Goal: Transaction & Acquisition: Purchase product/service

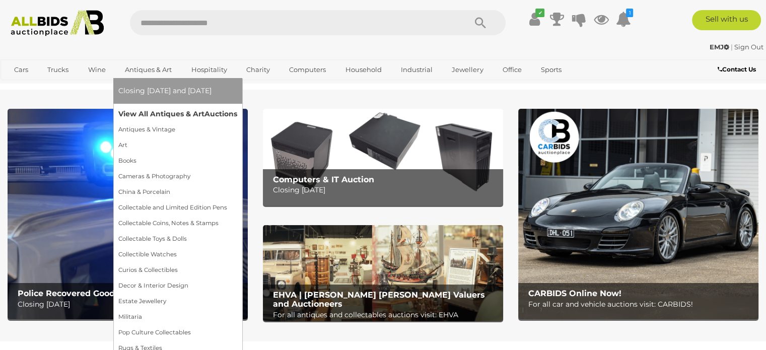
click at [162, 113] on link "View All Antiques & Art Auctions" at bounding box center [177, 114] width 119 height 16
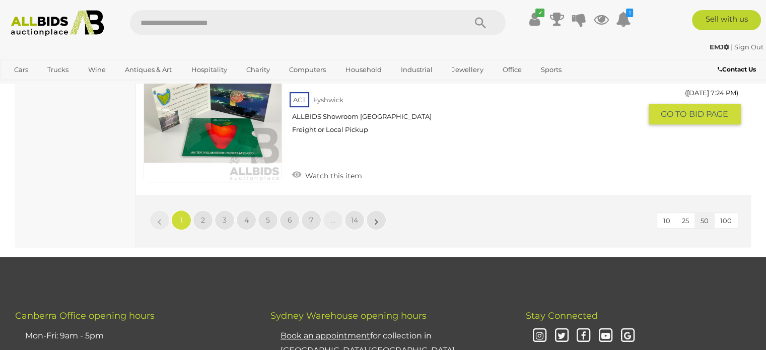
scroll to position [8058, 0]
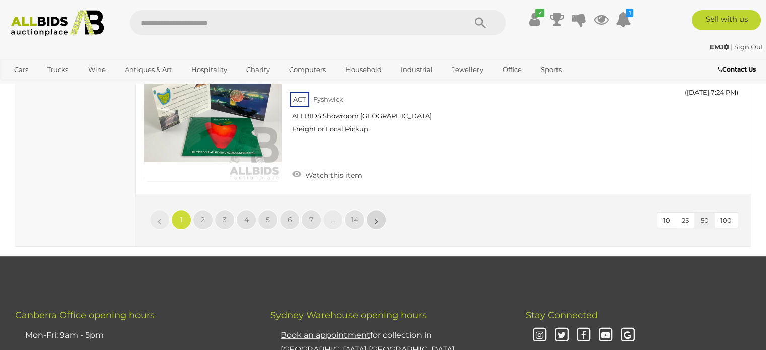
click at [385, 210] on link "»" at bounding box center [376, 220] width 20 height 20
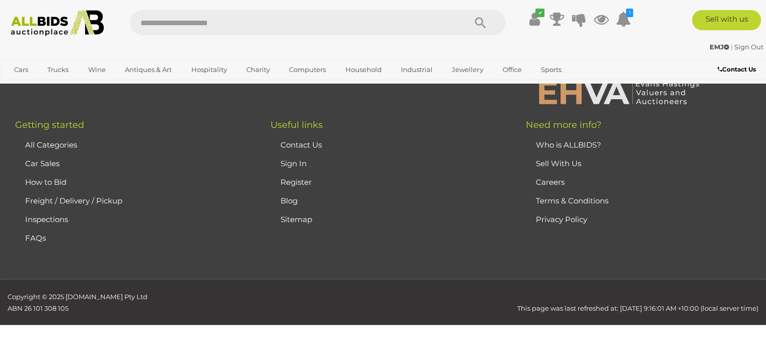
scroll to position [225, 0]
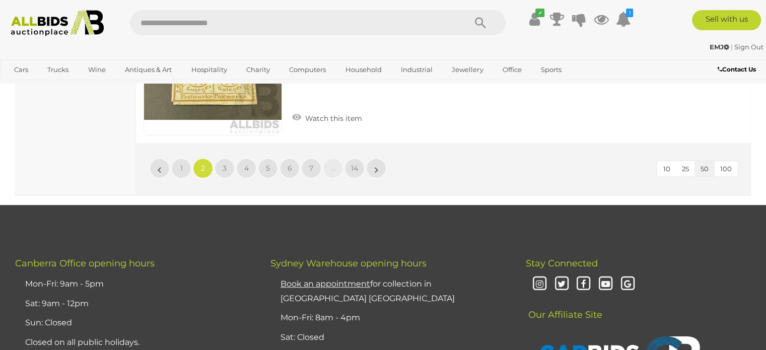
scroll to position [8031, 0]
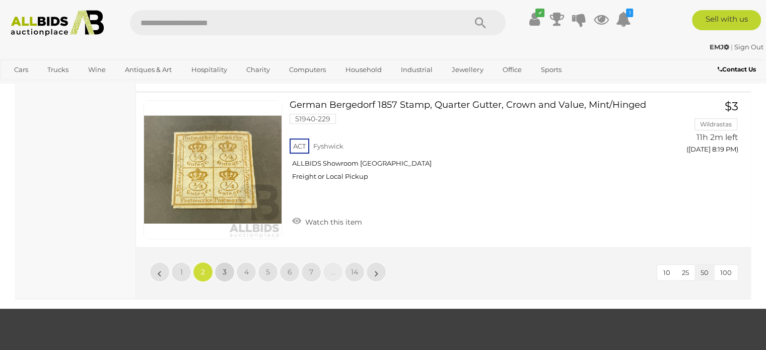
click at [228, 262] on link "3" at bounding box center [225, 272] width 20 height 20
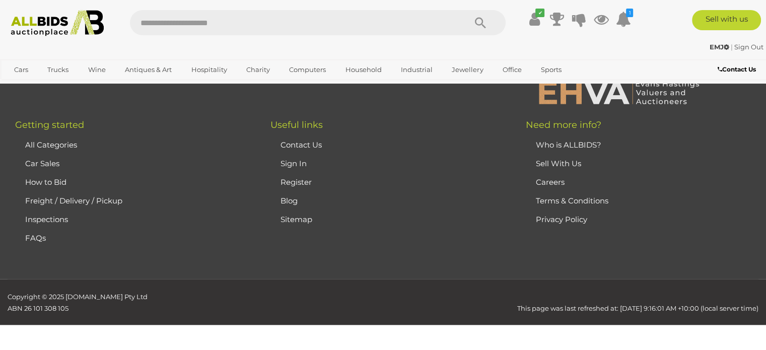
scroll to position [225, 0]
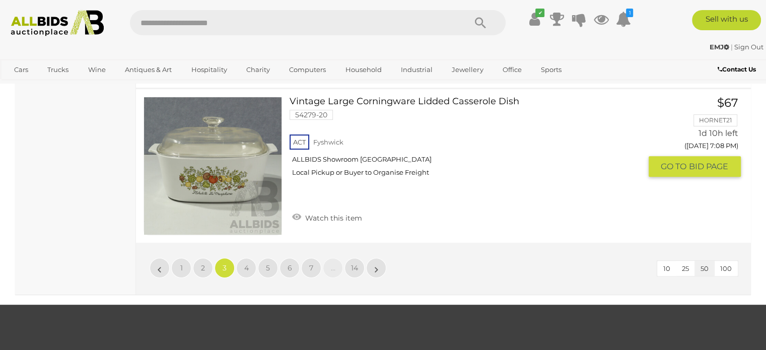
scroll to position [8081, 0]
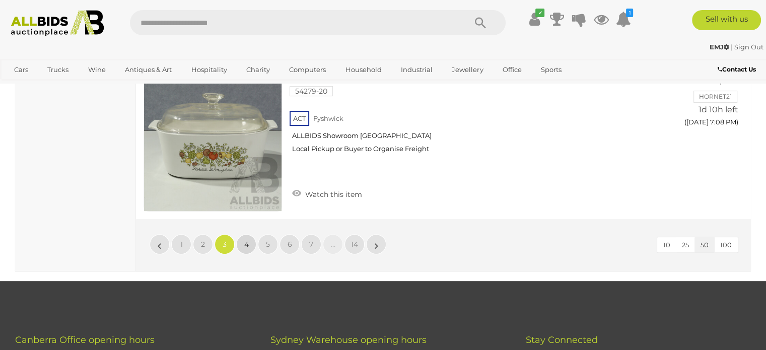
click at [242, 234] on link "4" at bounding box center [246, 244] width 20 height 20
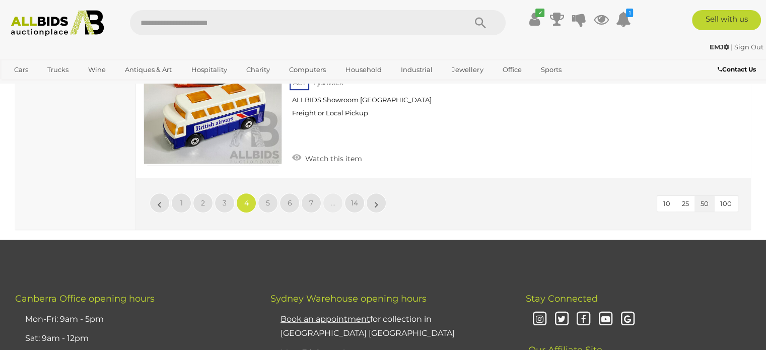
scroll to position [8131, 0]
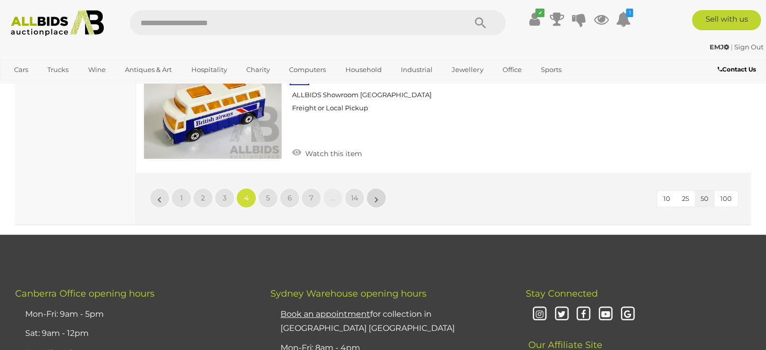
click at [379, 188] on link "»" at bounding box center [376, 198] width 20 height 20
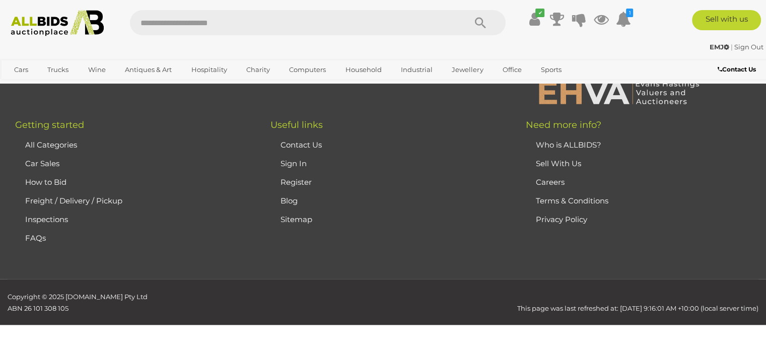
scroll to position [225, 0]
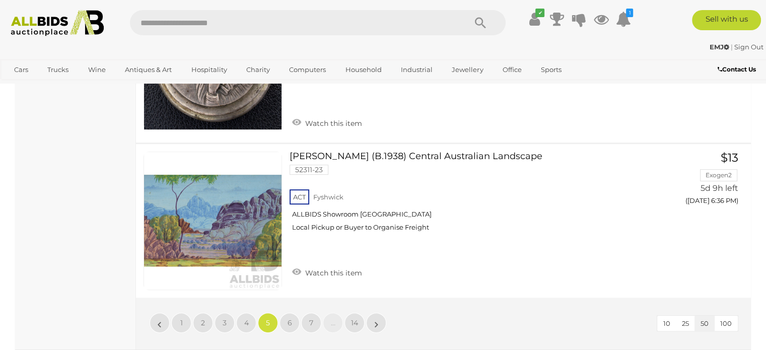
scroll to position [8031, 0]
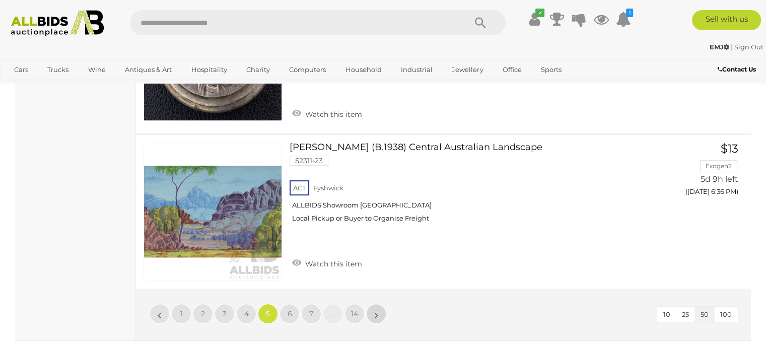
click at [381, 304] on link "»" at bounding box center [376, 314] width 20 height 20
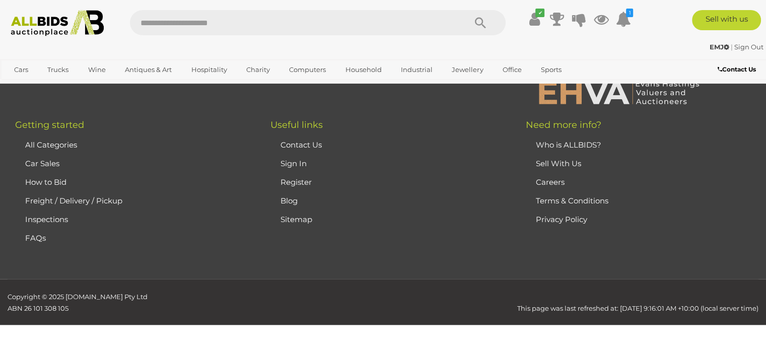
scroll to position [225, 0]
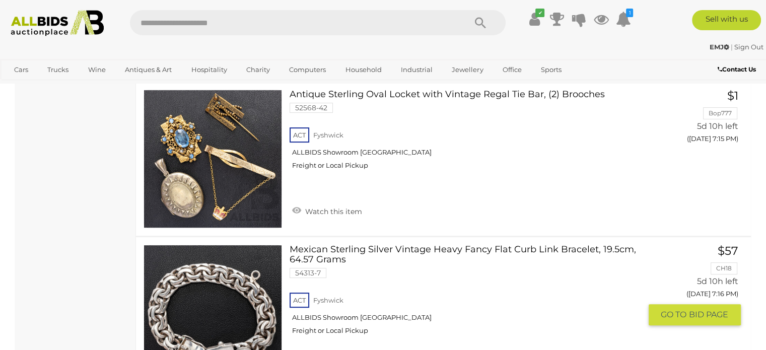
scroll to position [8031, 0]
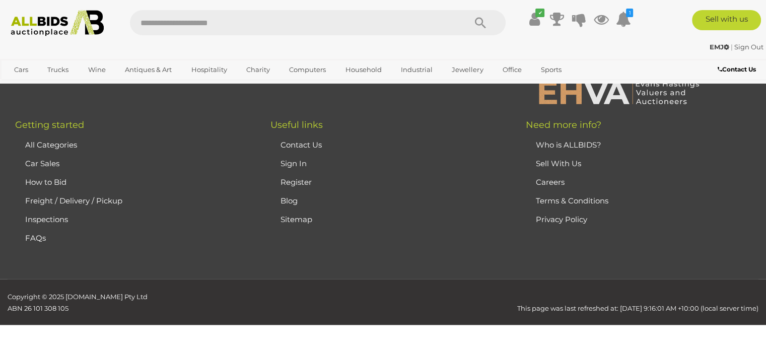
scroll to position [225, 0]
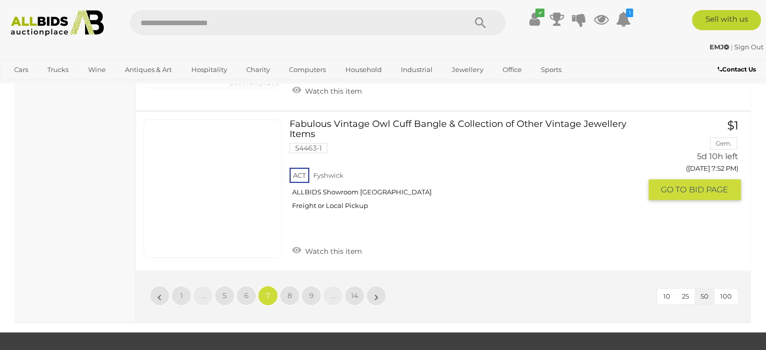
scroll to position [8081, 0]
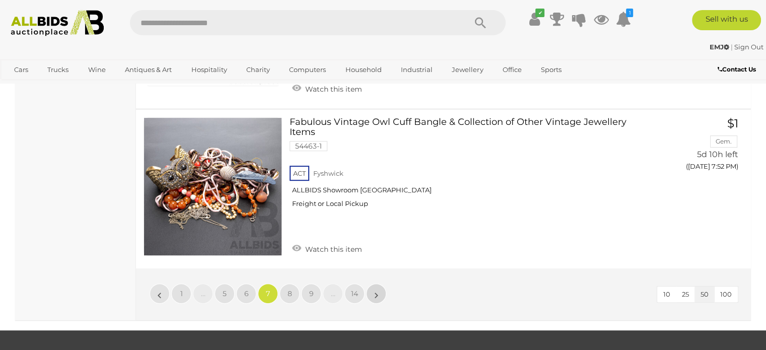
click at [382, 284] on link "»" at bounding box center [376, 294] width 20 height 20
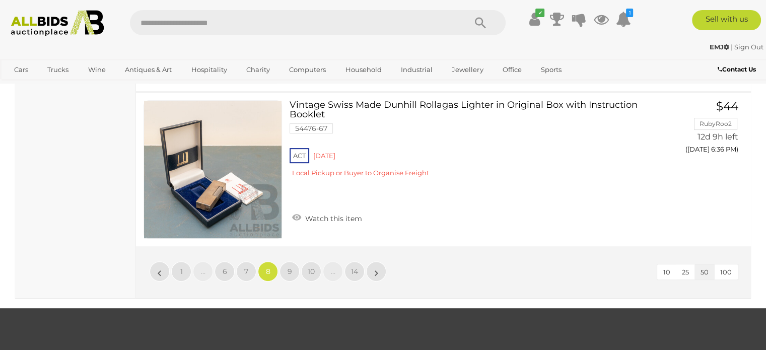
scroll to position [8081, 0]
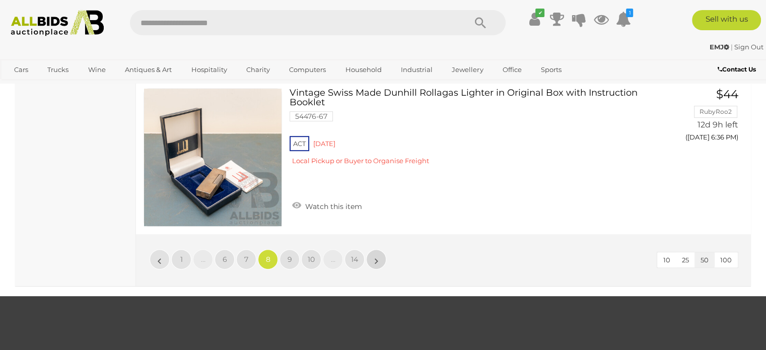
click at [381, 249] on link "»" at bounding box center [376, 259] width 20 height 20
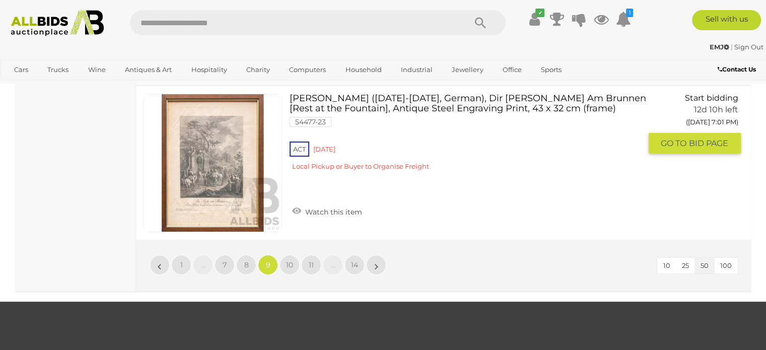
scroll to position [7880, 0]
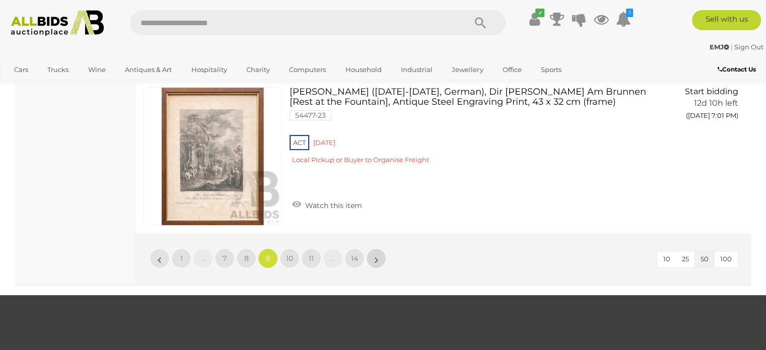
click at [384, 248] on link "»" at bounding box center [376, 258] width 20 height 20
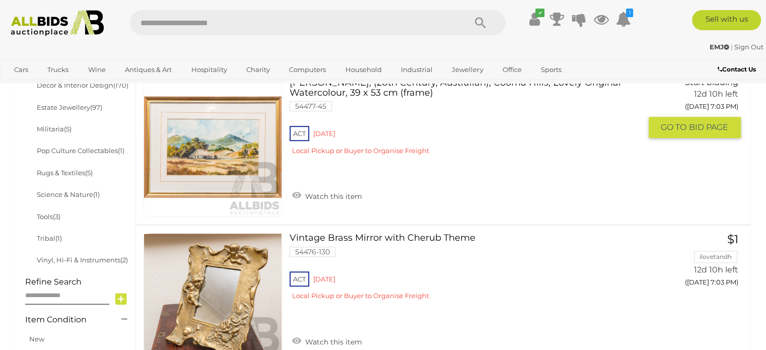
scroll to position [628, 0]
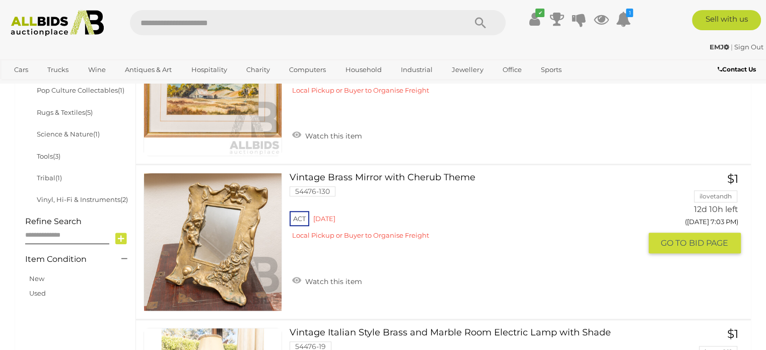
click at [392, 176] on link "Vintage Brass Mirror with Cherub Theme 54476-130 ACT Red Hill" at bounding box center [468, 210] width 343 height 75
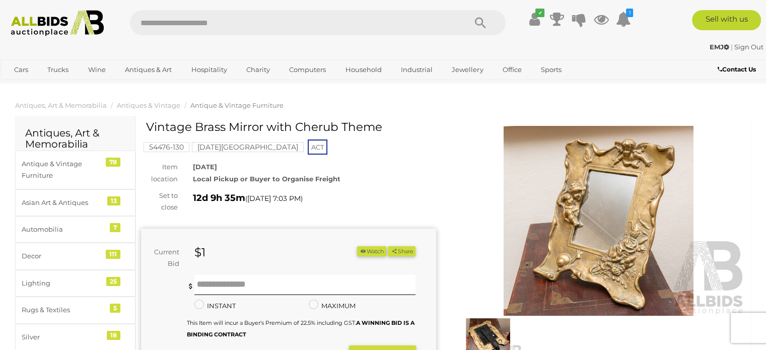
click at [544, 217] on img at bounding box center [598, 221] width 295 height 190
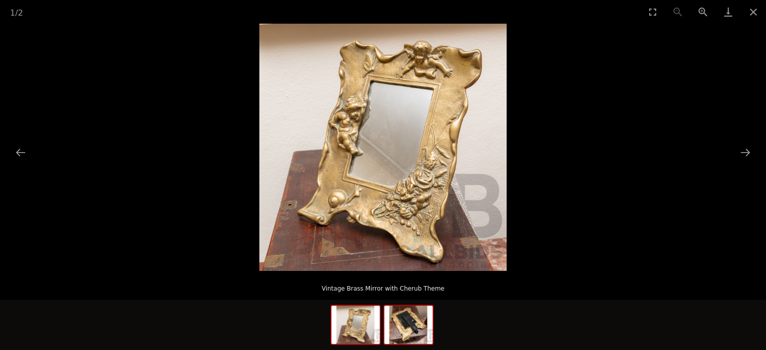
click at [419, 323] on img at bounding box center [408, 325] width 48 height 38
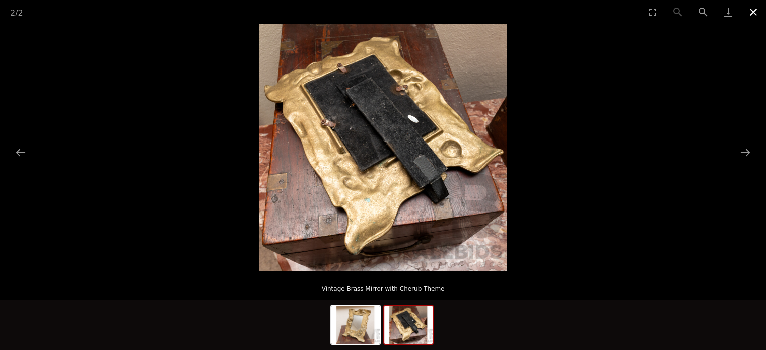
click at [749, 14] on button "Close gallery" at bounding box center [753, 12] width 25 height 24
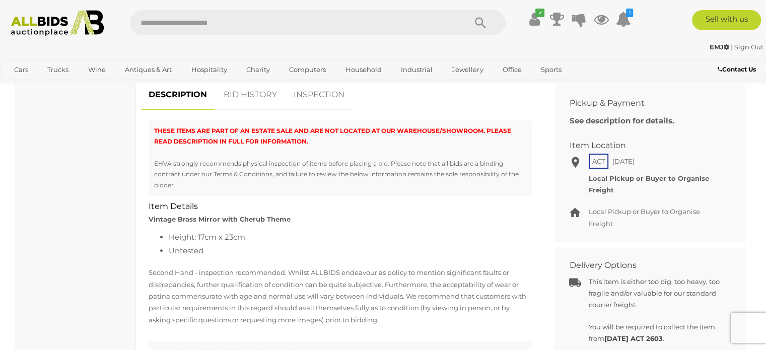
scroll to position [403, 0]
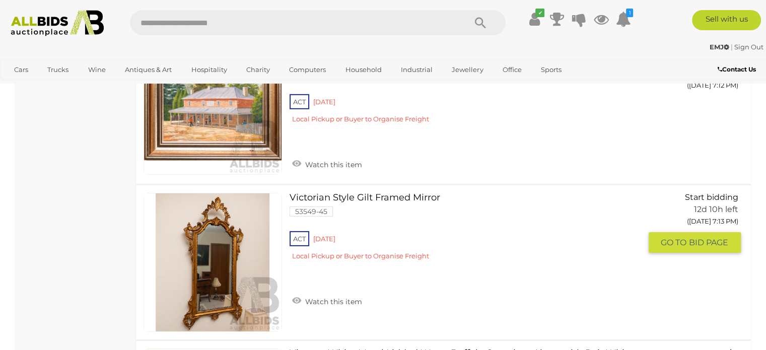
scroll to position [3307, 0]
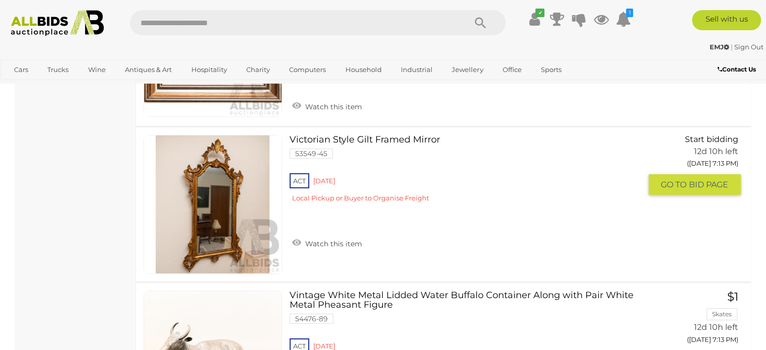
click at [381, 135] on link "Victorian Style Gilt Framed Mirror 53549-45 ACT Red Hill" at bounding box center [468, 172] width 343 height 75
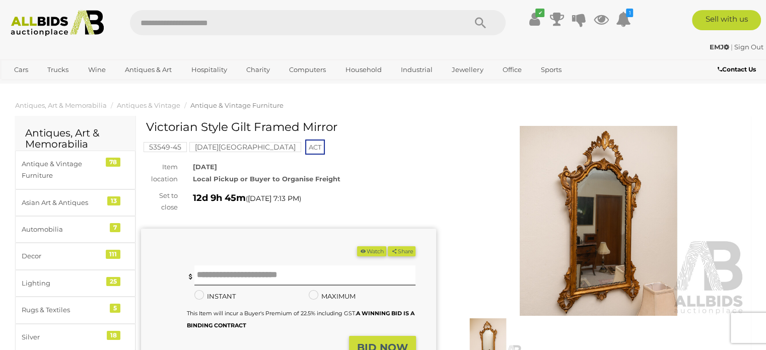
click at [593, 202] on img at bounding box center [598, 221] width 295 height 190
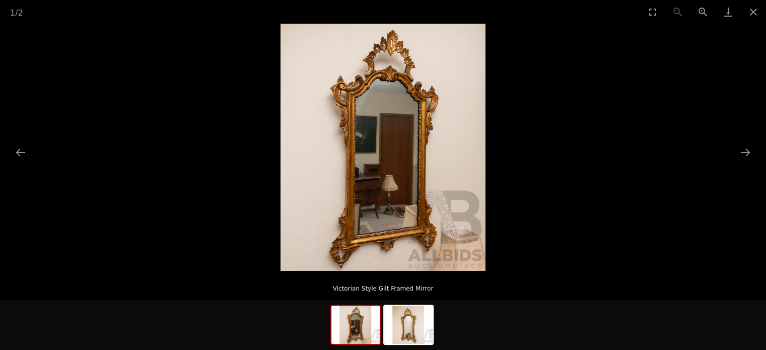
click at [403, 201] on img at bounding box center [383, 147] width 205 height 247
click at [748, 151] on button "Next slide" at bounding box center [745, 153] width 21 height 20
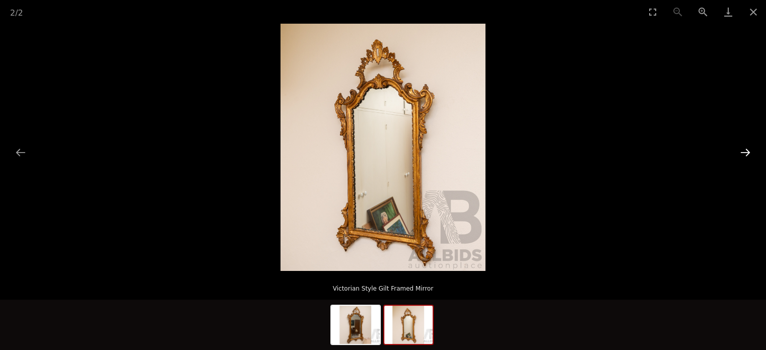
click at [748, 152] on button "Next slide" at bounding box center [745, 153] width 21 height 20
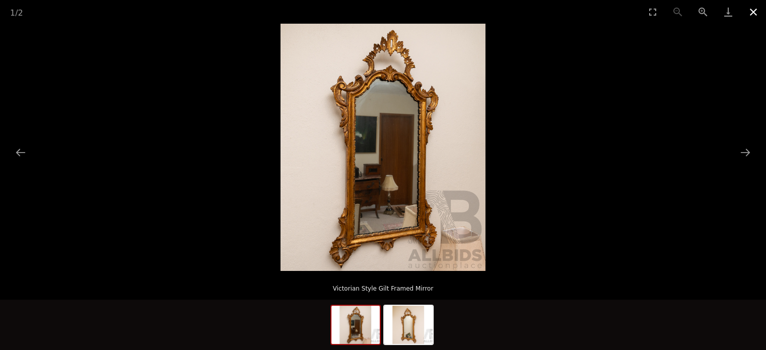
click at [752, 9] on button "Close gallery" at bounding box center [753, 12] width 25 height 24
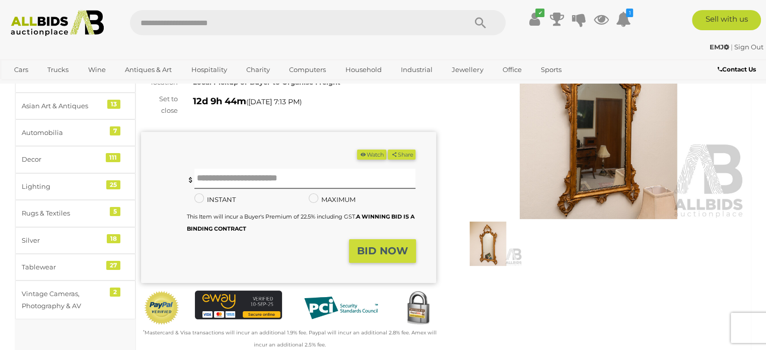
scroll to position [50, 0]
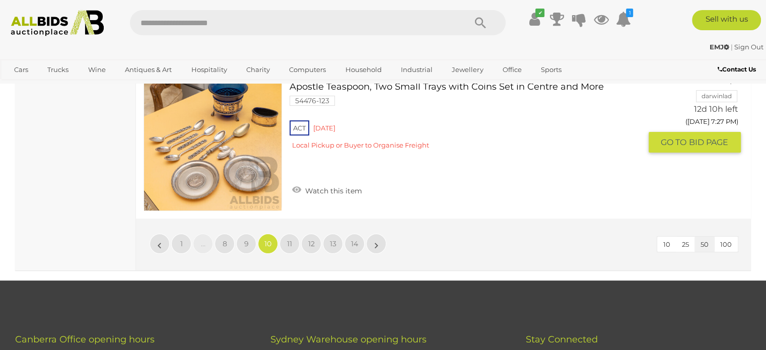
scroll to position [7906, 0]
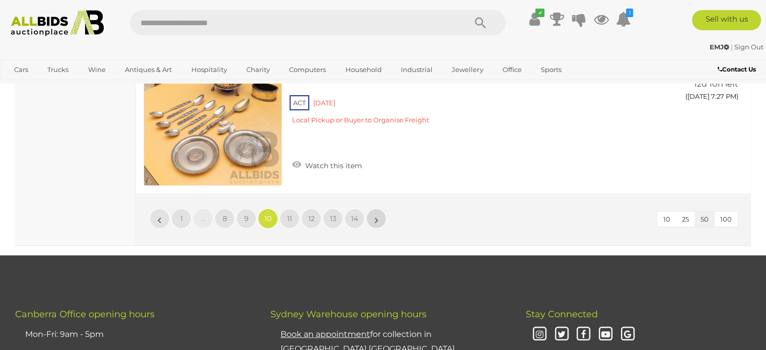
click at [383, 208] on link "»" at bounding box center [376, 218] width 20 height 20
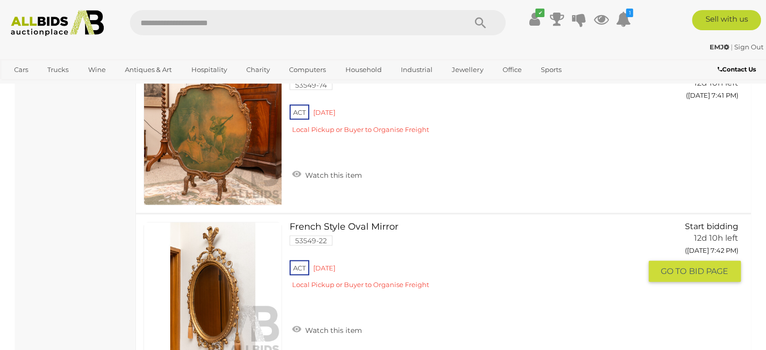
scroll to position [6067, 0]
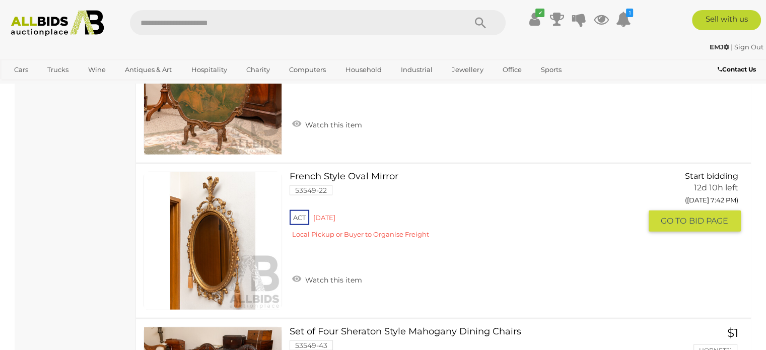
click at [383, 172] on link "French Style Oval Mirror 53549-22 ACT Red Hill Local Pickup or Buyer to Organis…" at bounding box center [468, 209] width 343 height 75
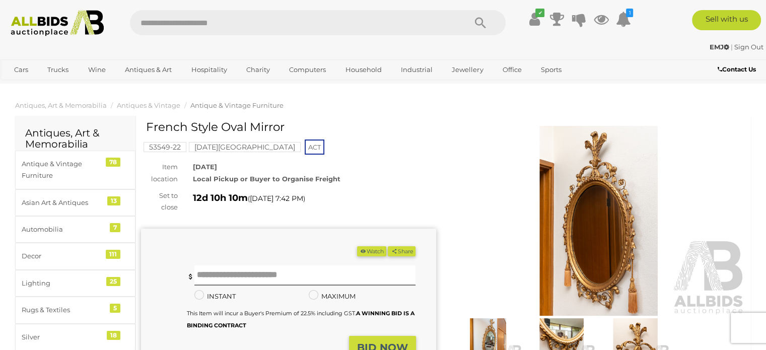
click at [586, 219] on img at bounding box center [598, 221] width 295 height 190
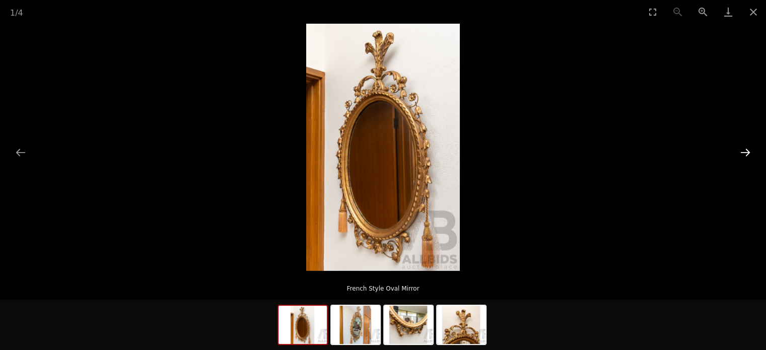
click at [747, 155] on button "Next slide" at bounding box center [745, 153] width 21 height 20
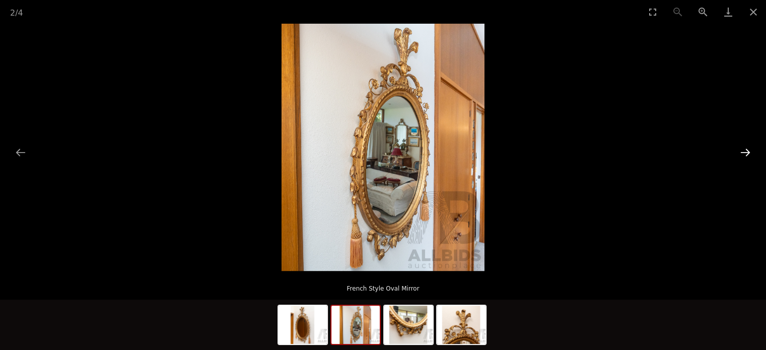
click at [747, 155] on button "Next slide" at bounding box center [745, 153] width 21 height 20
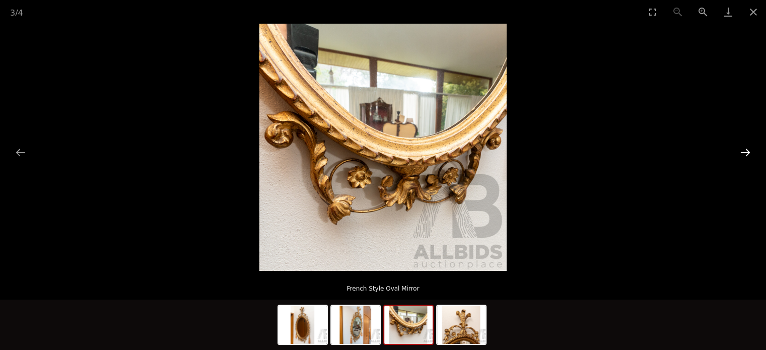
click at [747, 155] on button "Next slide" at bounding box center [745, 153] width 21 height 20
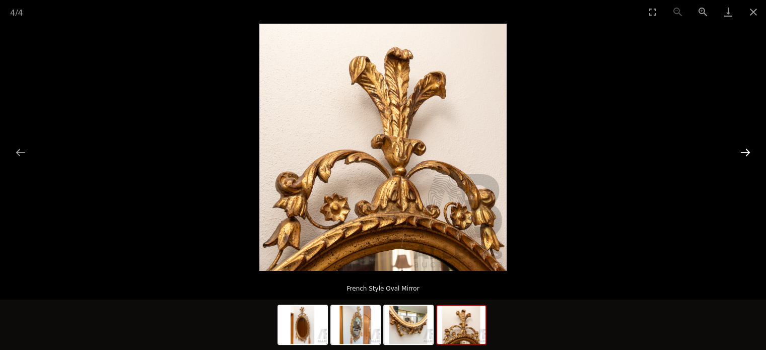
click at [747, 155] on button "Next slide" at bounding box center [745, 153] width 21 height 20
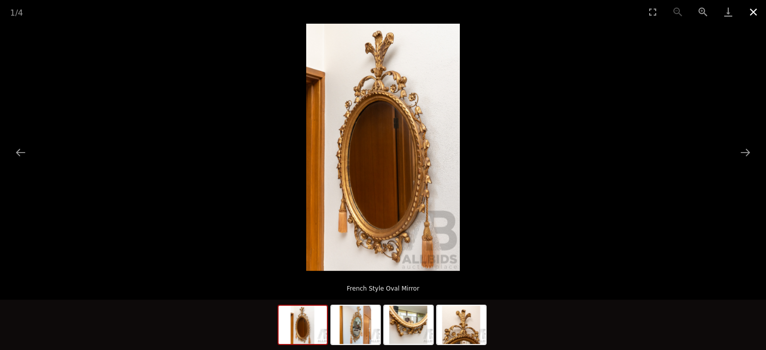
click at [754, 14] on button "Close gallery" at bounding box center [753, 12] width 25 height 24
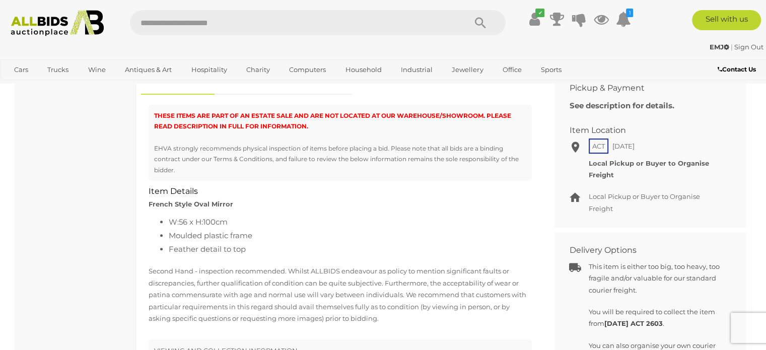
scroll to position [403, 0]
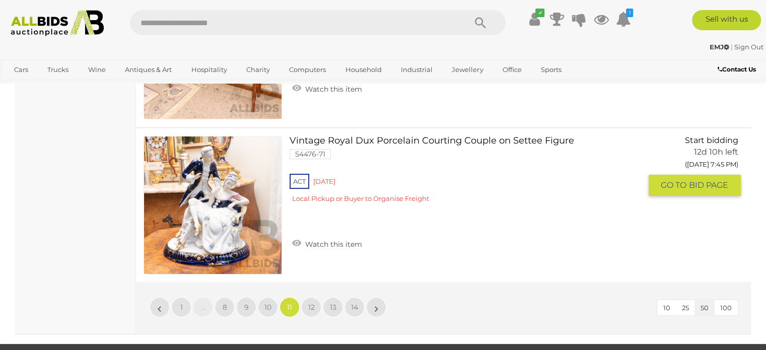
scroll to position [7875, 0]
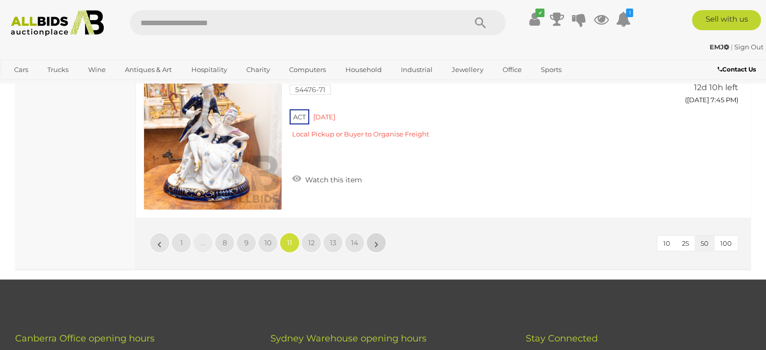
click at [380, 233] on link "»" at bounding box center [376, 243] width 20 height 20
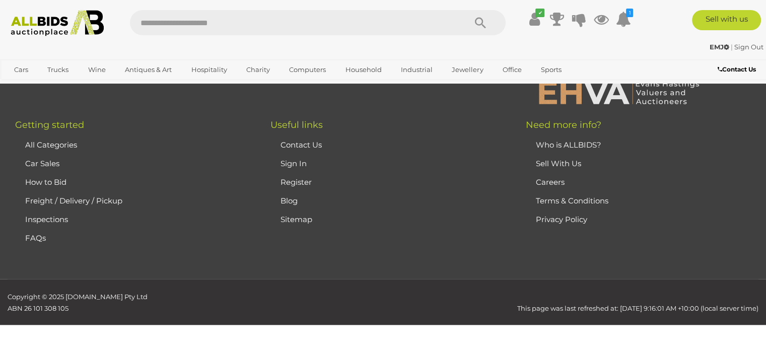
scroll to position [225, 0]
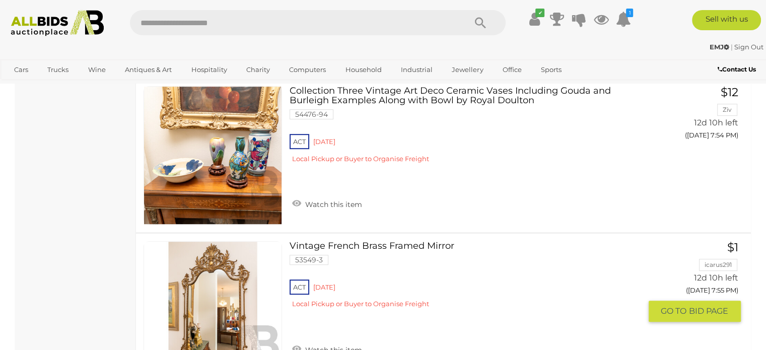
scroll to position [4254, 0]
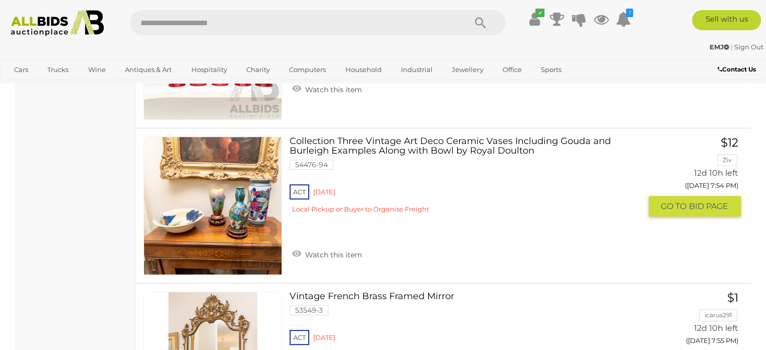
click at [429, 136] on link "Collection Three Vintage Art Deco Ceramic Vases Including Gouda and Burleigh Ex…" at bounding box center [468, 178] width 343 height 85
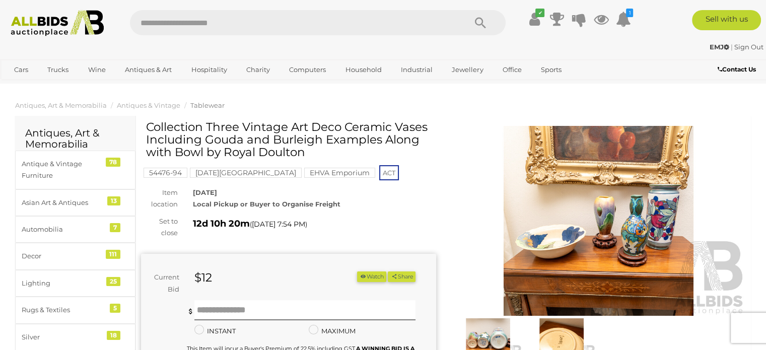
click at [602, 205] on img at bounding box center [598, 221] width 295 height 190
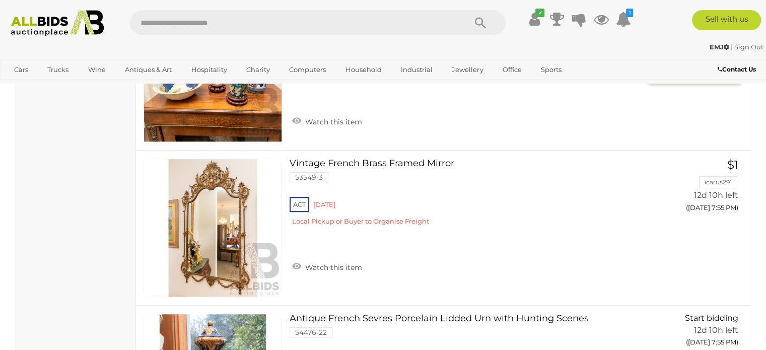
scroll to position [4410, 0]
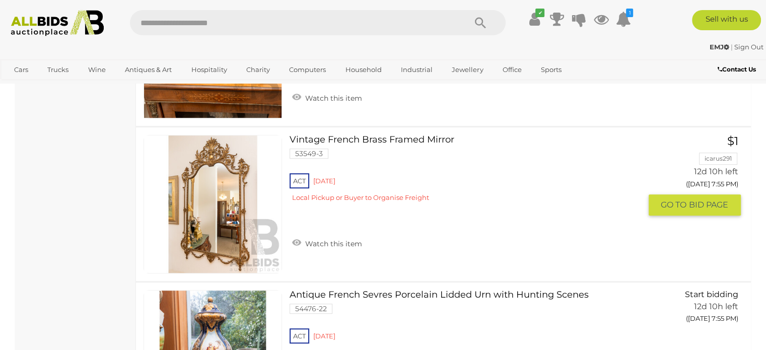
click at [406, 135] on link "Vintage French Brass Framed Mirror 53549-3 ACT Red Hill" at bounding box center [468, 172] width 343 height 75
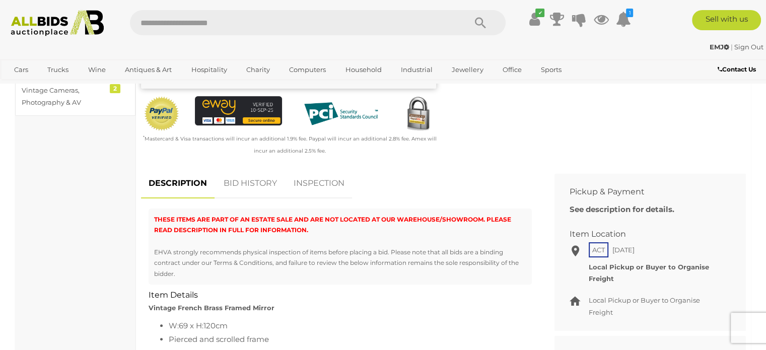
scroll to position [302, 0]
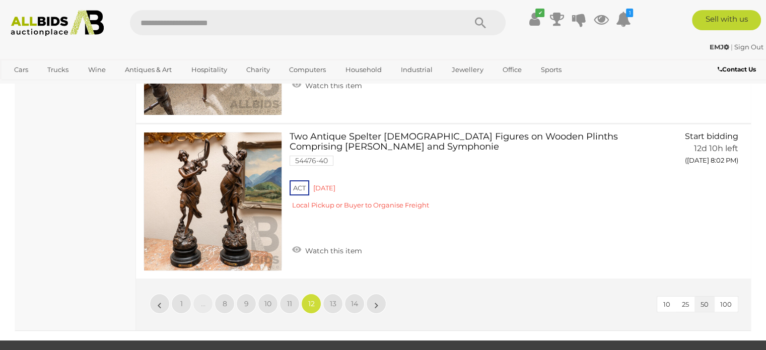
scroll to position [7835, 0]
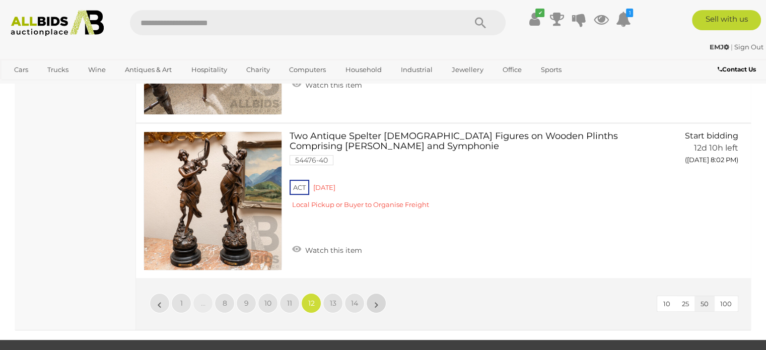
click at [381, 293] on link "»" at bounding box center [376, 303] width 20 height 20
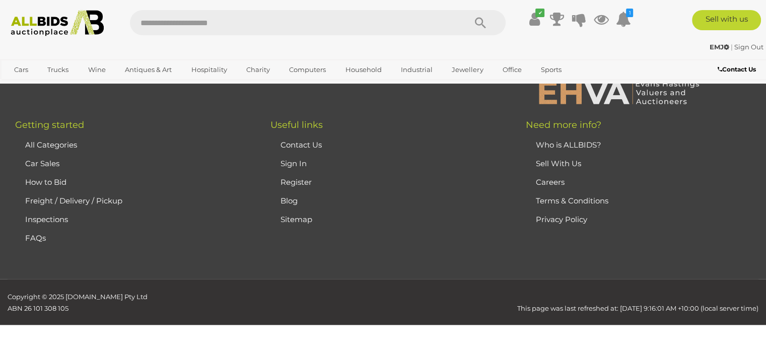
scroll to position [225, 0]
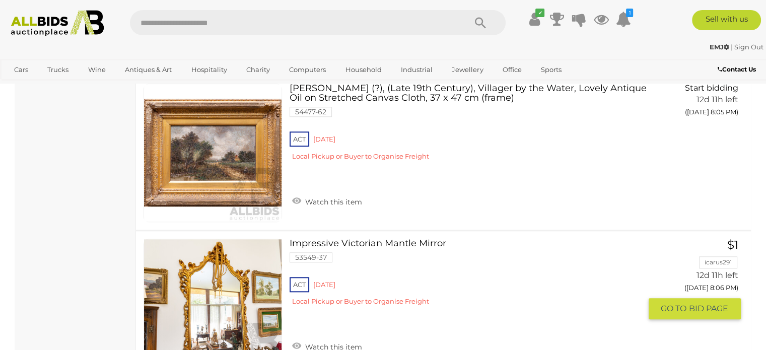
scroll to position [1081, 0]
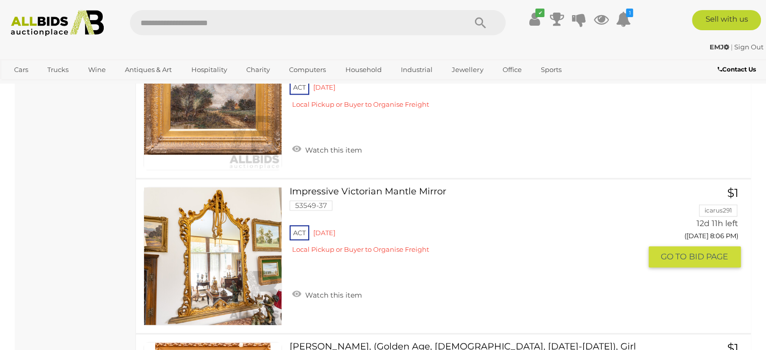
click at [432, 190] on link "Impressive Victorian Mantle Mirror 53549-37 ACT [GEOGRAPHIC_DATA]" at bounding box center [468, 224] width 343 height 75
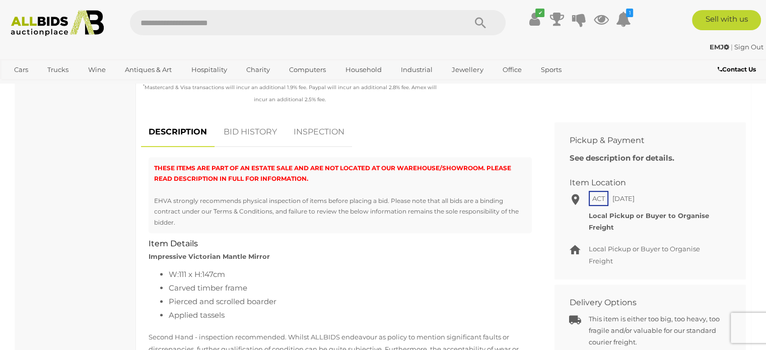
scroll to position [353, 0]
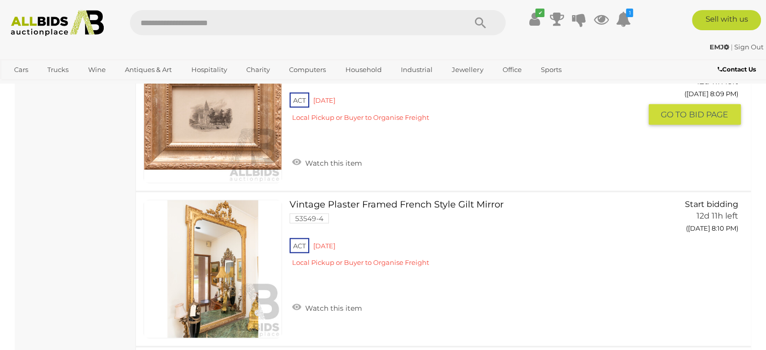
scroll to position [2361, 0]
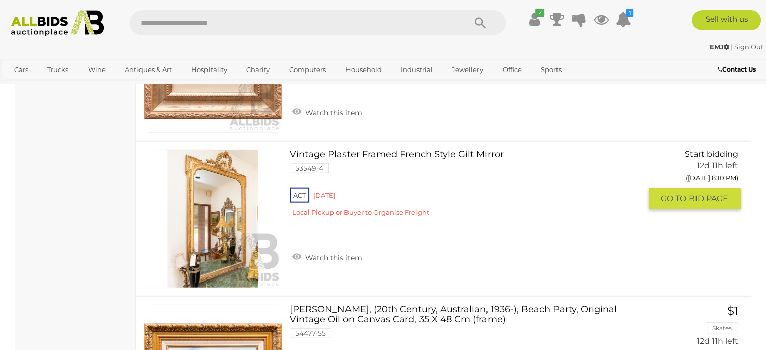
click at [399, 151] on link "Vintage Plaster Framed French Style Gilt Mirror 53549-4 ACT Red Hill" at bounding box center [468, 187] width 343 height 75
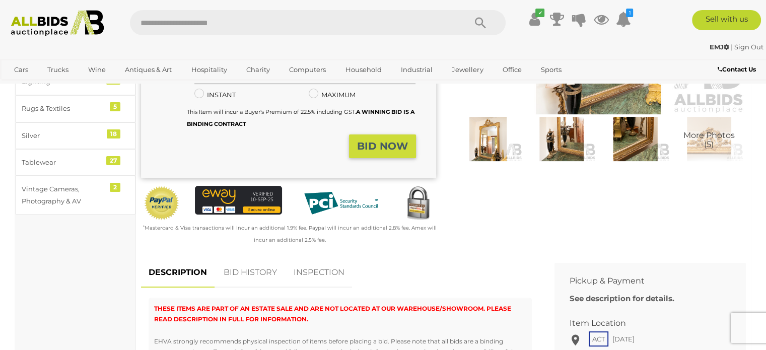
scroll to position [302, 0]
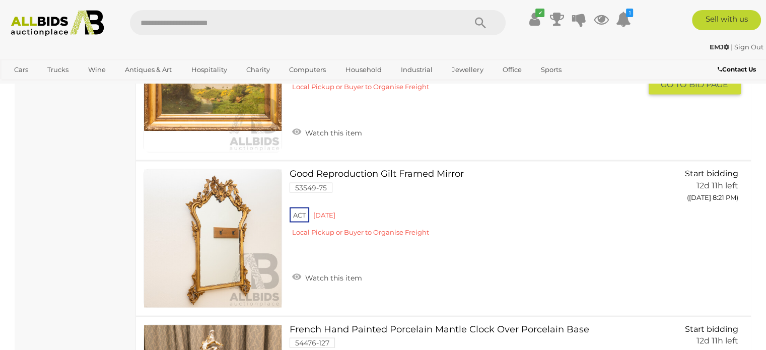
scroll to position [5768, 0]
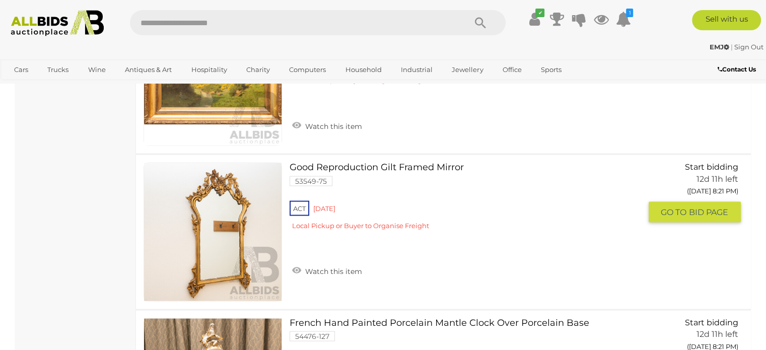
click at [426, 163] on link "Good Reproduction Gilt Framed Mirror 53549-75 ACT Red Hill" at bounding box center [468, 200] width 343 height 75
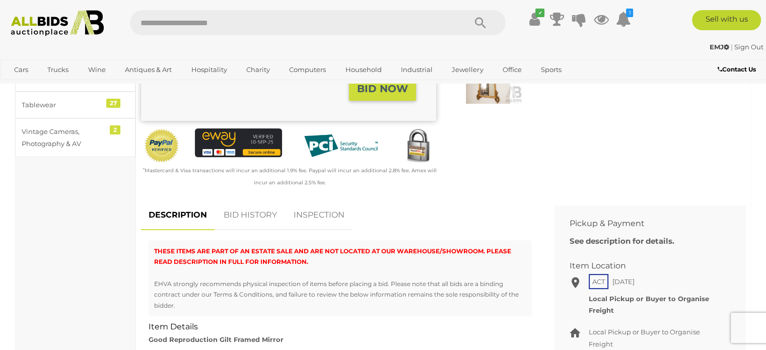
scroll to position [201, 0]
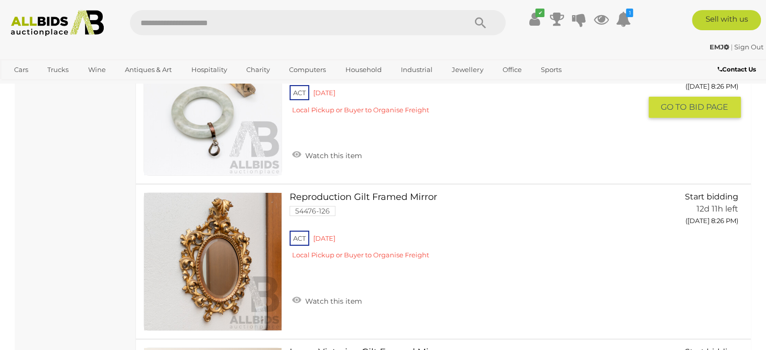
scroll to position [7469, 0]
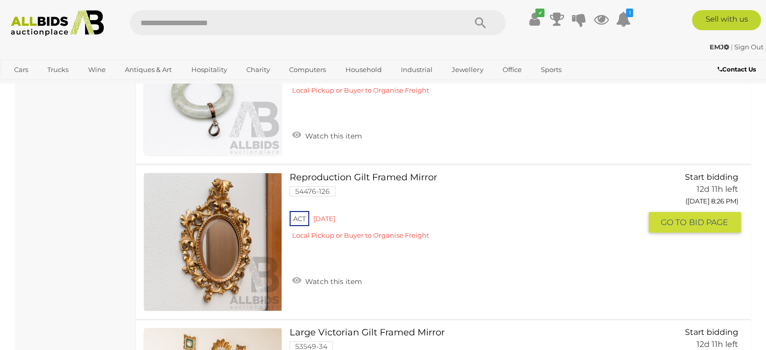
click at [350, 173] on link "Reproduction Gilt Framed Mirror 54476-126 ACT Red Hill" at bounding box center [468, 210] width 343 height 75
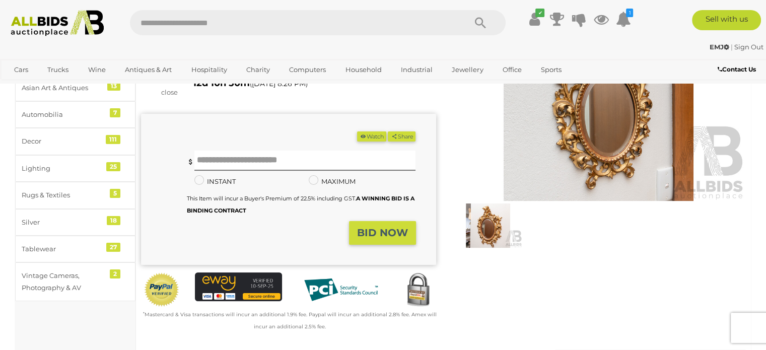
scroll to position [50, 0]
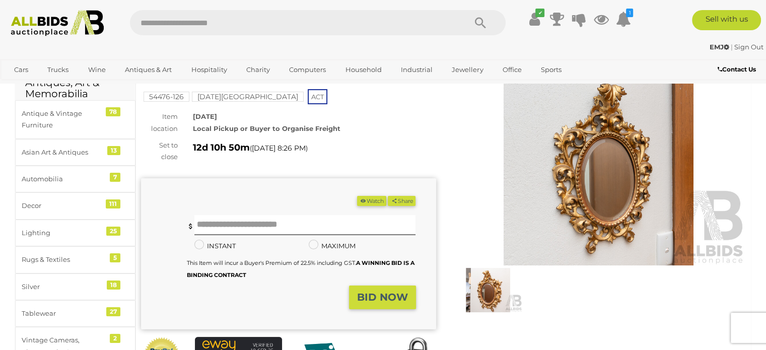
click at [590, 177] on img at bounding box center [598, 171] width 295 height 190
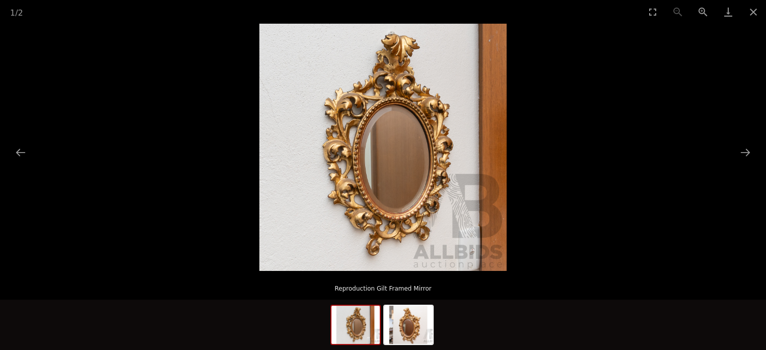
click at [396, 181] on img at bounding box center [382, 147] width 247 height 247
click at [409, 323] on img at bounding box center [408, 325] width 48 height 38
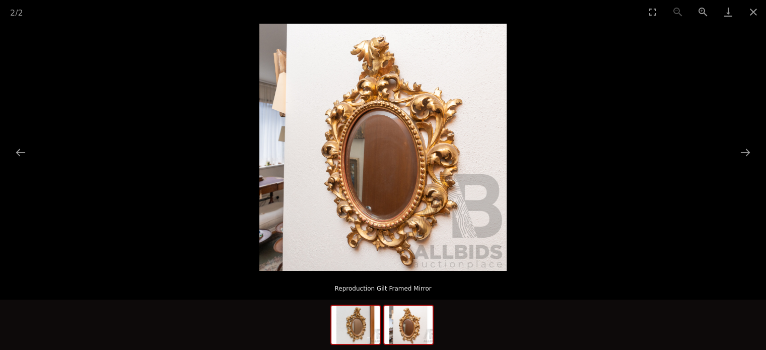
click at [354, 324] on img at bounding box center [355, 325] width 48 height 38
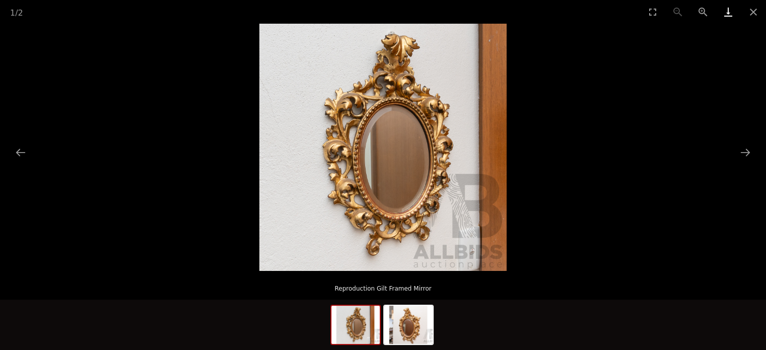
click at [721, 14] on link "Download" at bounding box center [728, 12] width 25 height 24
click at [750, 7] on button "Close gallery" at bounding box center [753, 12] width 25 height 24
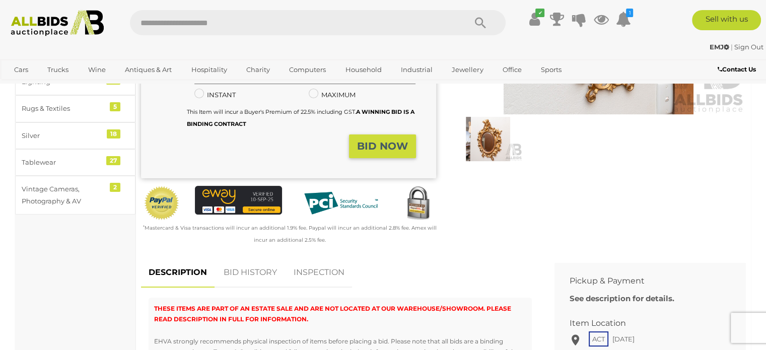
scroll to position [151, 0]
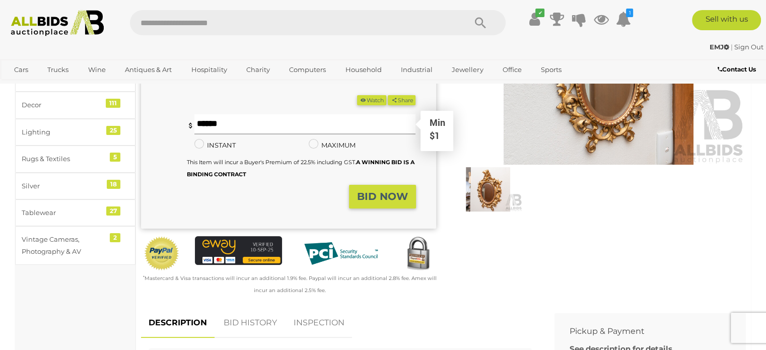
click at [203, 123] on input "text" at bounding box center [305, 124] width 222 height 20
type input "**"
click at [363, 190] on strong "BID NOW" at bounding box center [382, 196] width 51 height 12
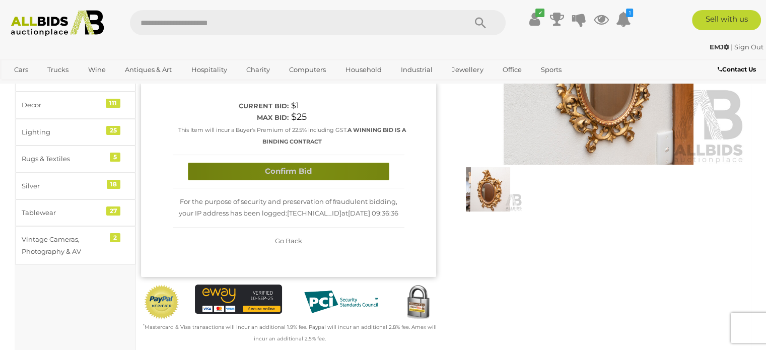
click at [313, 169] on button "Confirm Bid" at bounding box center [288, 172] width 201 height 18
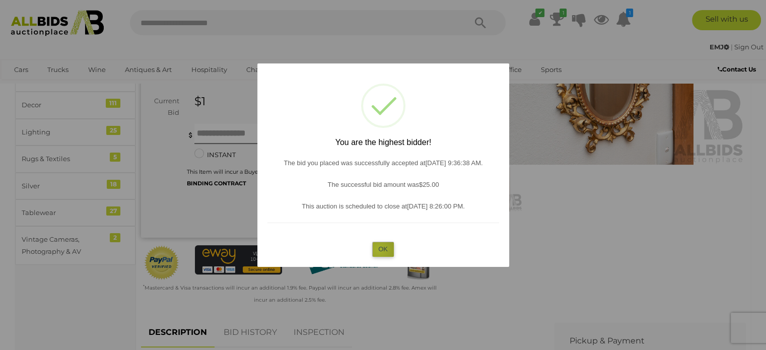
click at [379, 250] on button "OK" at bounding box center [383, 249] width 22 height 15
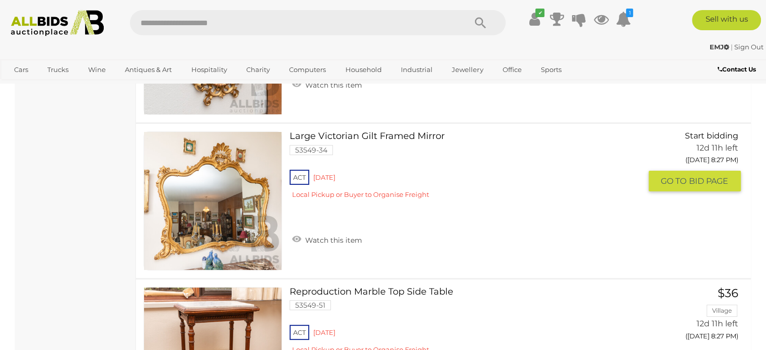
scroll to position [7715, 0]
